Goal: Information Seeking & Learning: Find specific fact

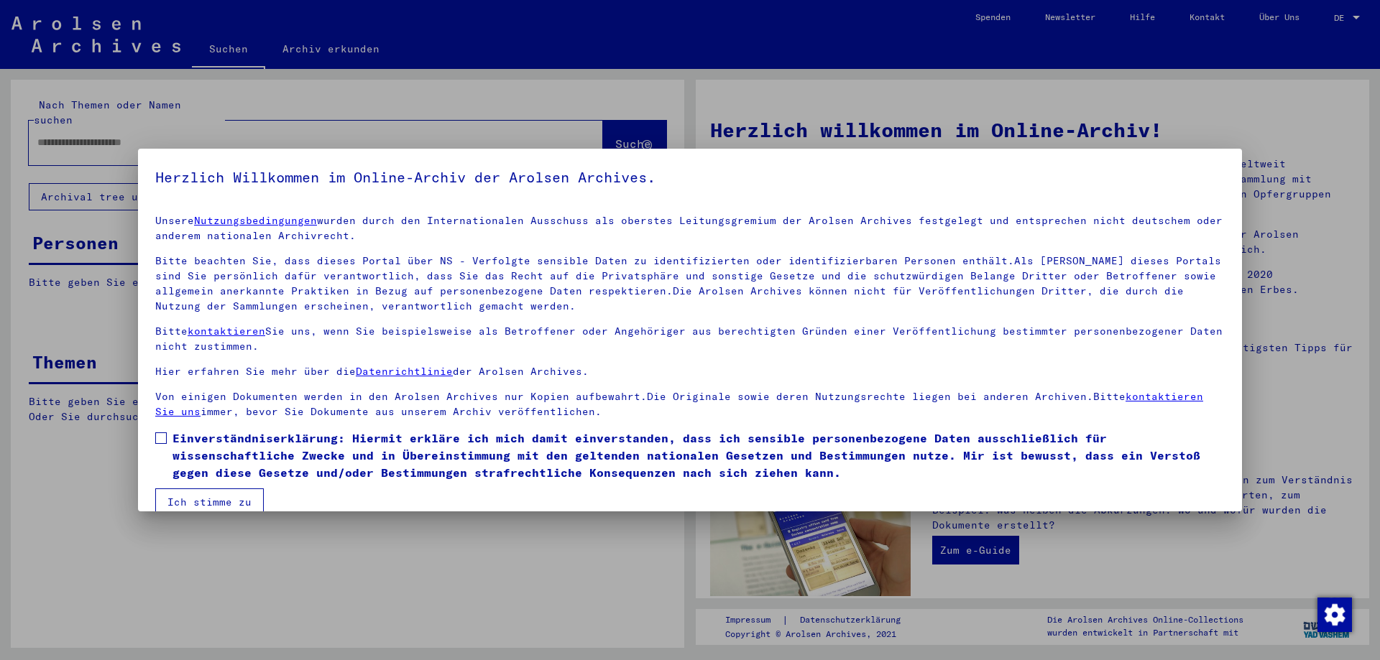
click at [162, 441] on span at bounding box center [160, 438] width 11 height 11
click at [190, 502] on button "Ich stimme zu" at bounding box center [209, 502] width 109 height 27
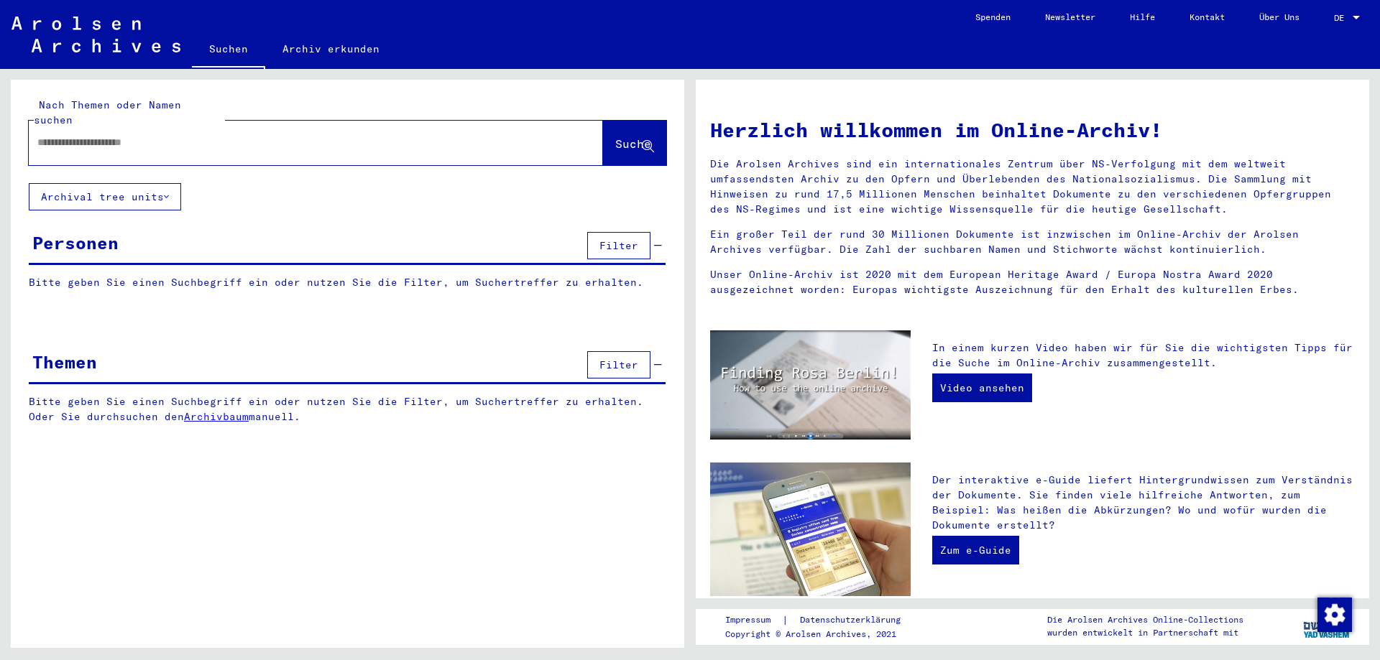
drag, startPoint x: 198, startPoint y: 131, endPoint x: 0, endPoint y: 118, distance: 198.0
click at [0, 118] on div "Nach Themen oder Namen suchen Suche Archival tree units Personen Filter Bitte g…" at bounding box center [345, 358] width 690 height 579
type input "**********"
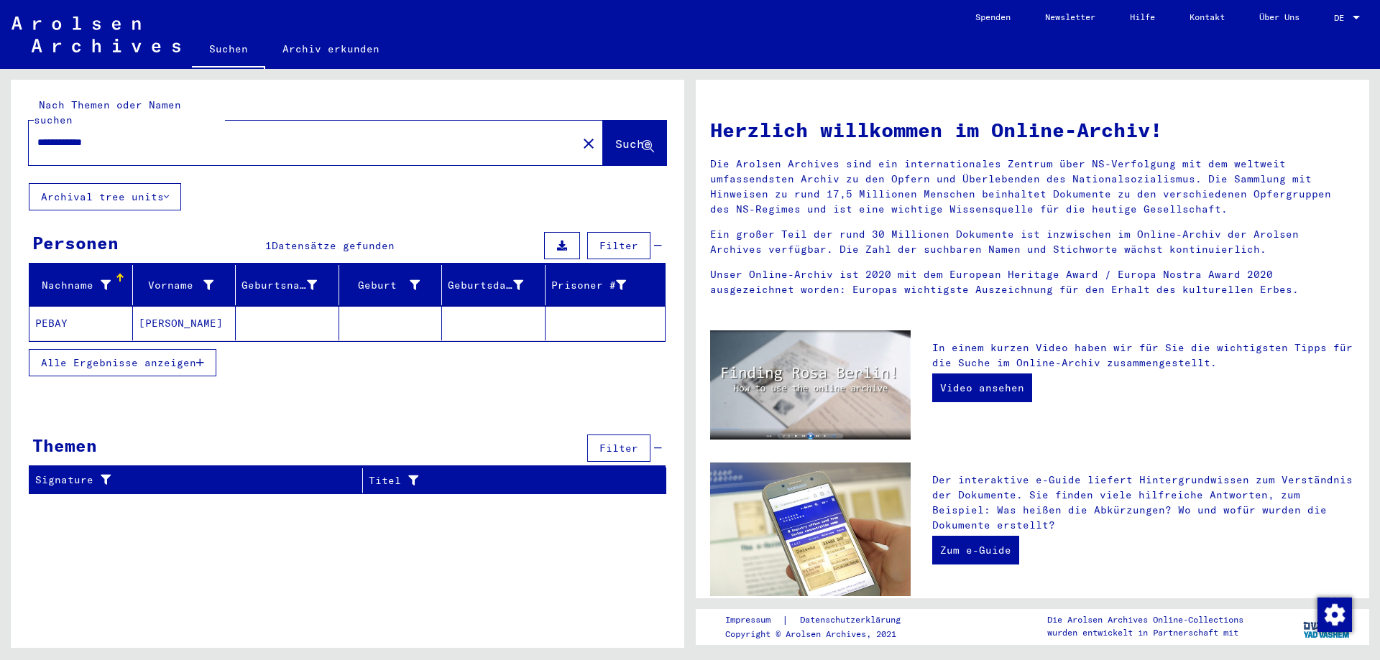
click at [204, 358] on icon "button" at bounding box center [200, 363] width 8 height 10
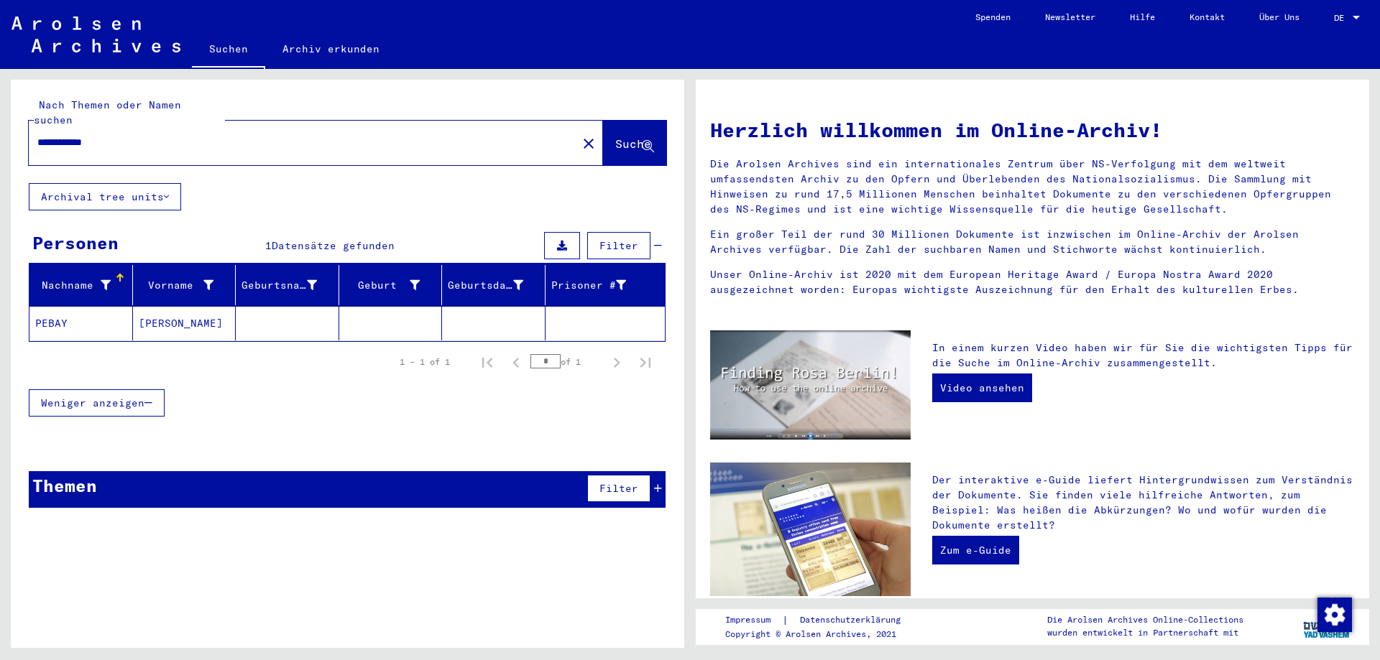
click at [82, 312] on mat-cell "PEBAY" at bounding box center [80, 323] width 103 height 34
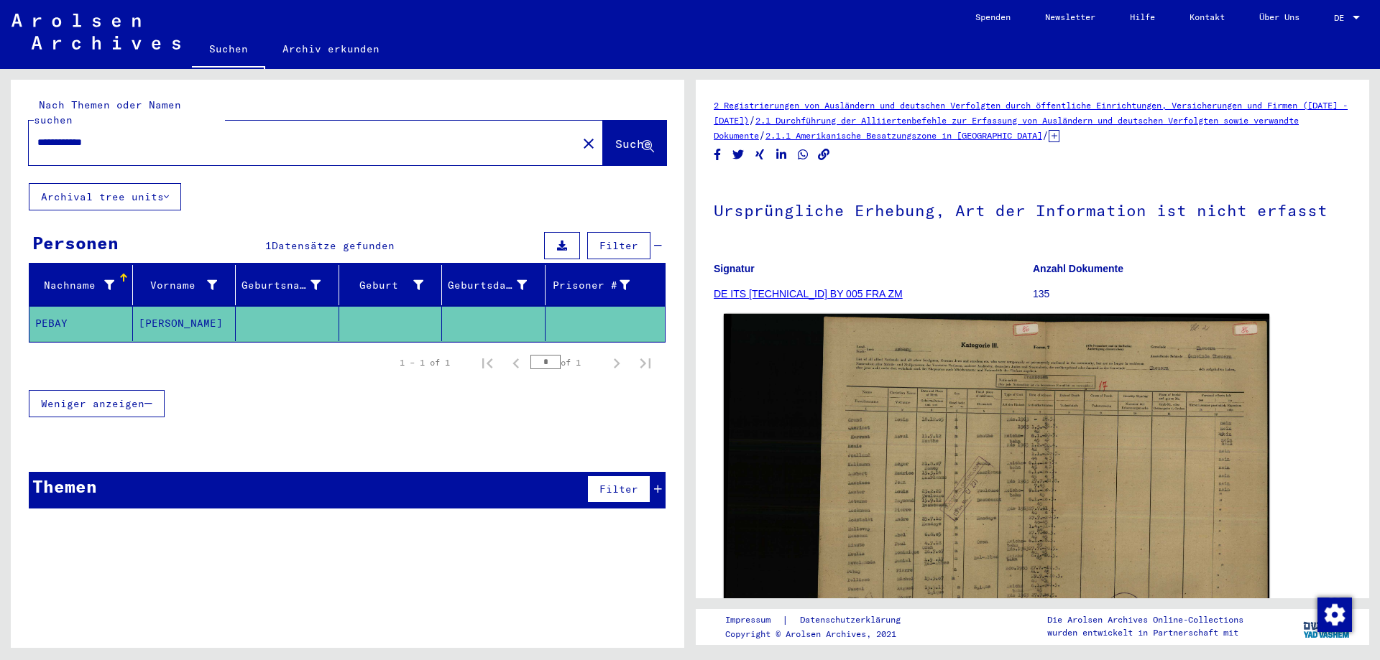
click at [975, 430] on img at bounding box center [996, 477] width 545 height 326
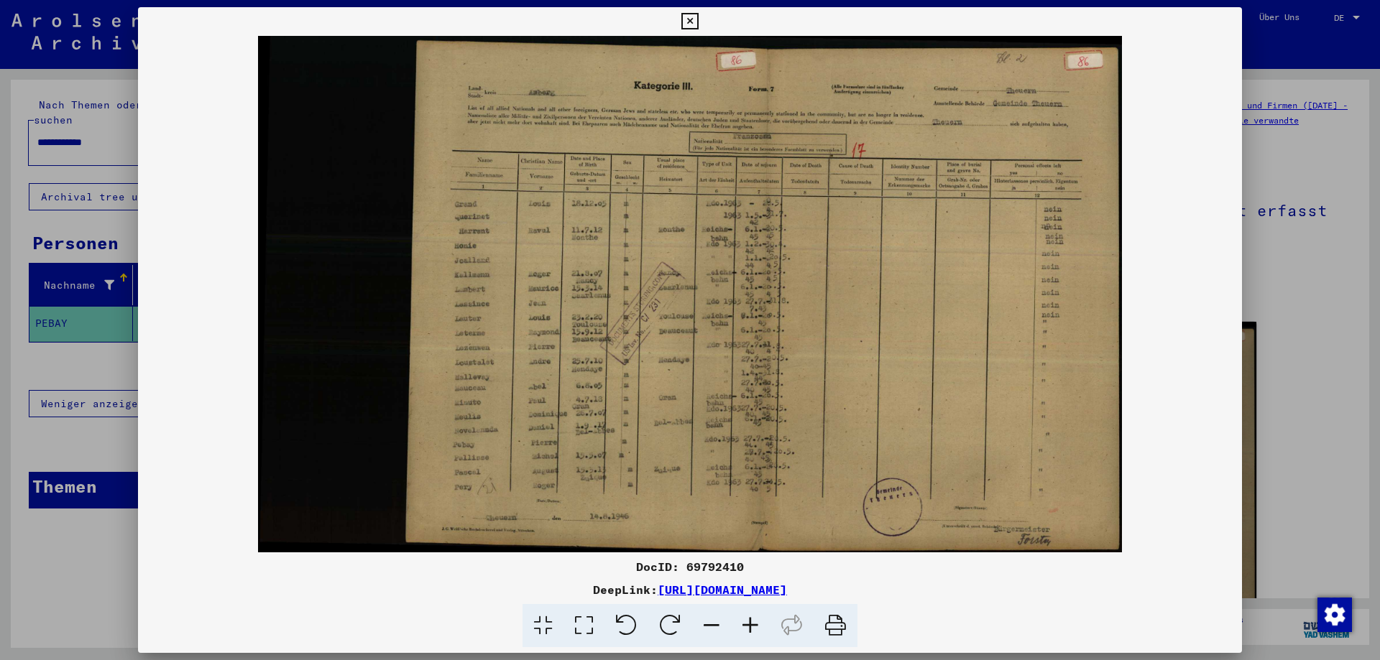
click at [1304, 309] on div at bounding box center [690, 330] width 1380 height 660
